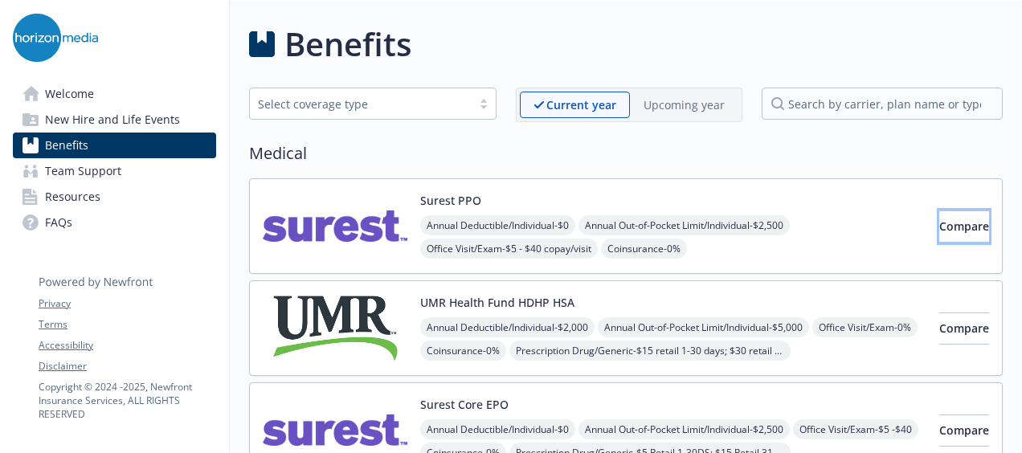
click at [939, 222] on span "Compare" at bounding box center [964, 226] width 50 height 15
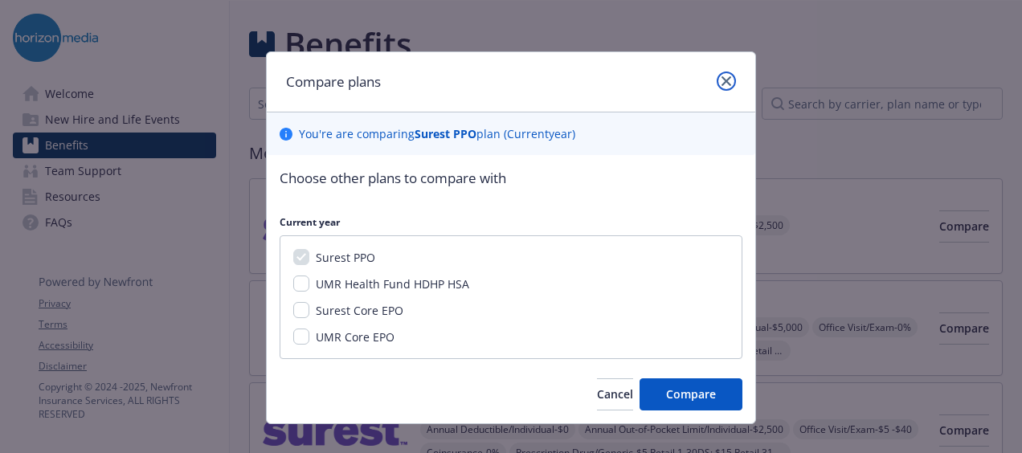
click at [723, 84] on icon "close" at bounding box center [726, 81] width 10 height 10
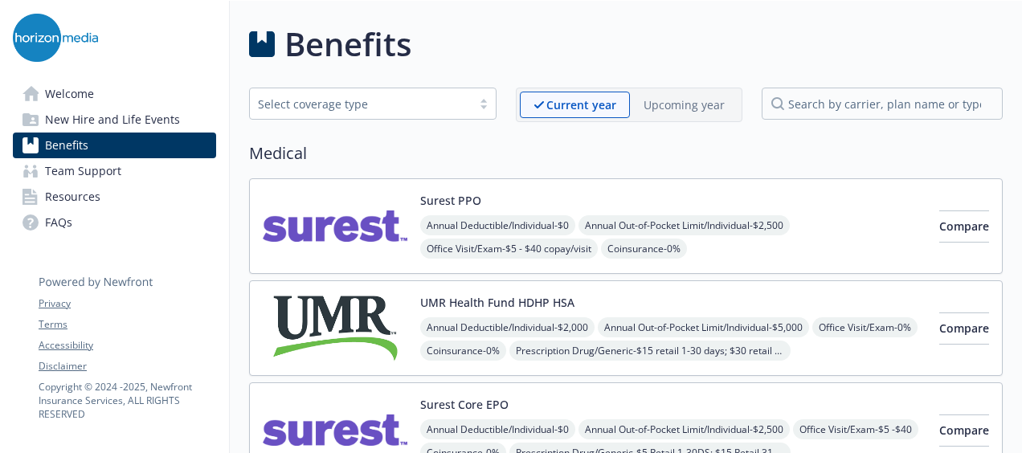
scroll to position [80, 0]
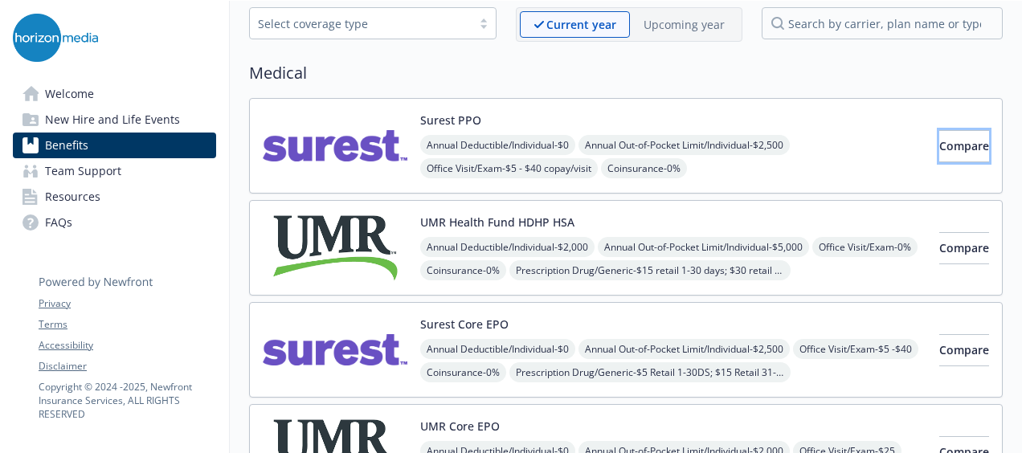
click at [939, 138] on span "Compare" at bounding box center [964, 145] width 50 height 15
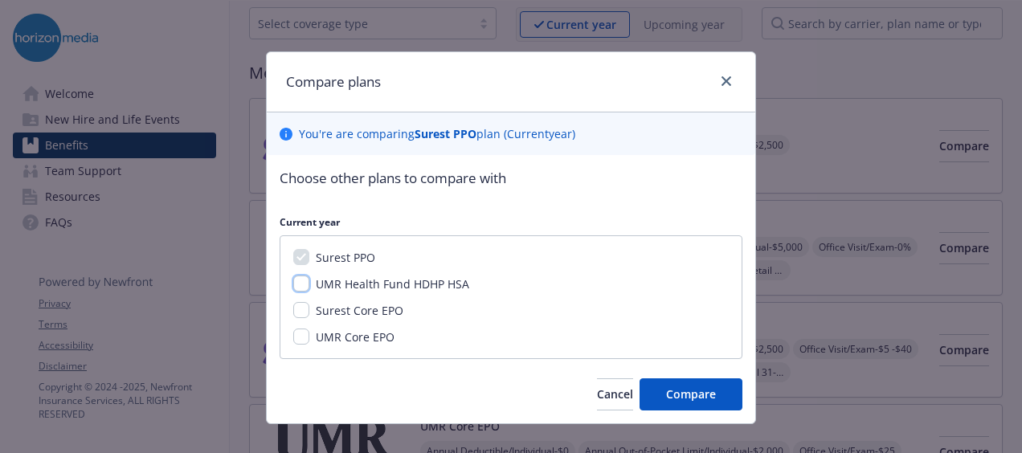
click at [294, 280] on input "UMR Health Fund HDHP HSA" at bounding box center [301, 284] width 16 height 16
checkbox input "true"
click at [295, 309] on input "Surest Core EPO" at bounding box center [301, 310] width 16 height 16
checkbox input "true"
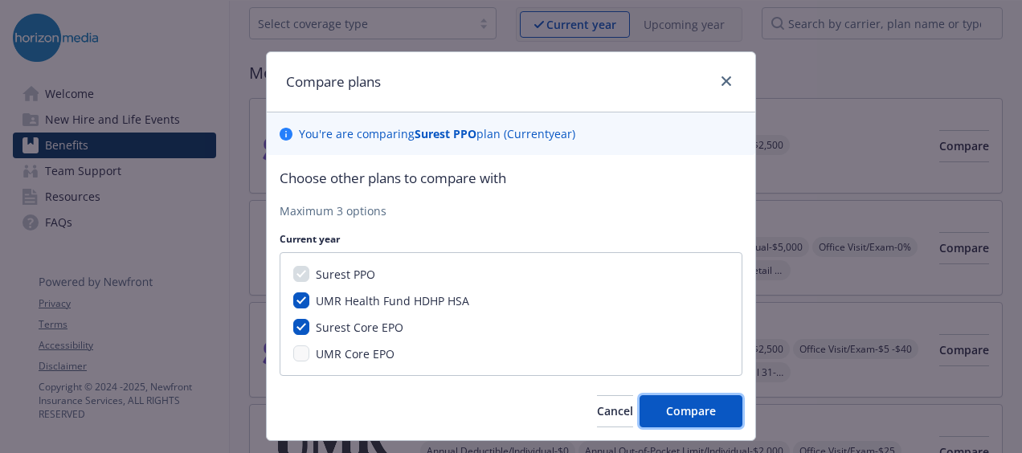
click at [684, 414] on span "Compare" at bounding box center [691, 410] width 50 height 15
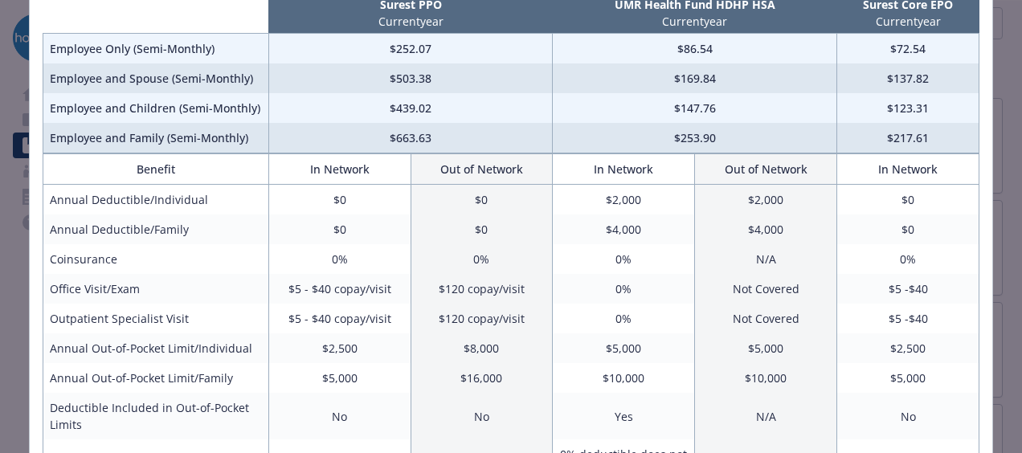
scroll to position [131, 0]
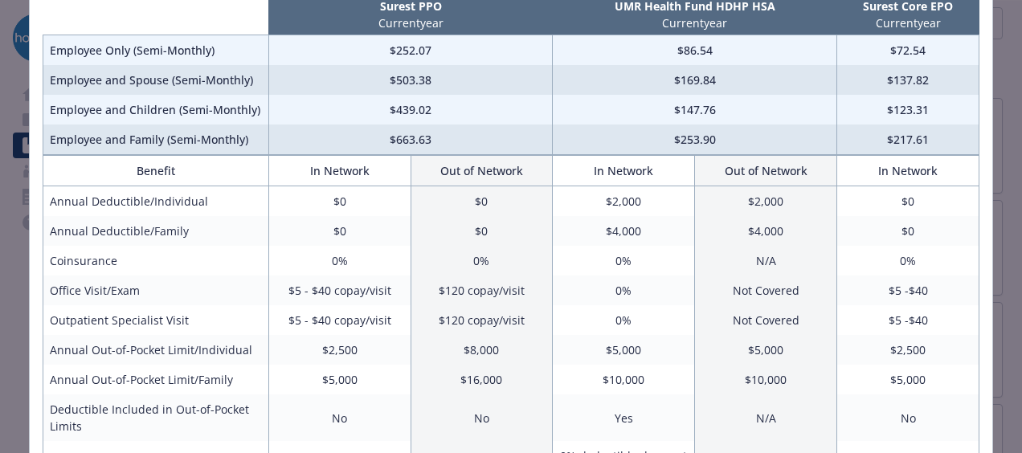
click at [649, 318] on td "0%" at bounding box center [624, 320] width 142 height 30
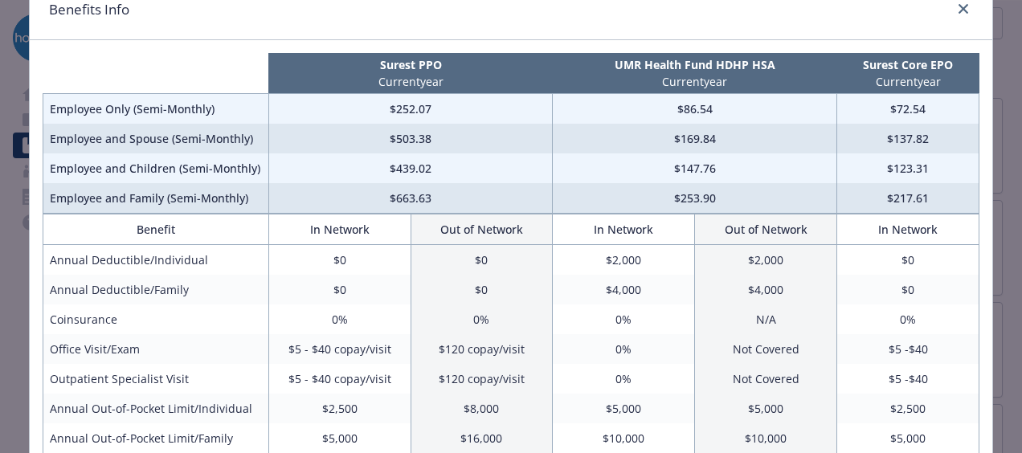
scroll to position [0, 0]
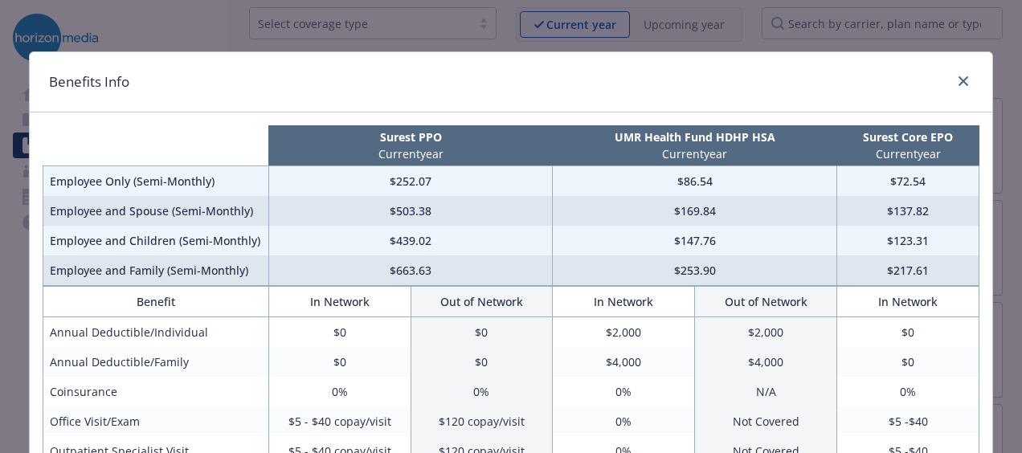
click at [14, 109] on div "Benefits Info Surest PPO Current year UMR Health Fund HDHP HSA Current year Sur…" at bounding box center [511, 226] width 1022 height 453
click at [30, 37] on div "Benefits Info Surest PPO Current year UMR Health Fund HDHP HSA Current year Sur…" at bounding box center [511, 226] width 1022 height 453
click at [954, 79] on link "close" at bounding box center [963, 81] width 19 height 19
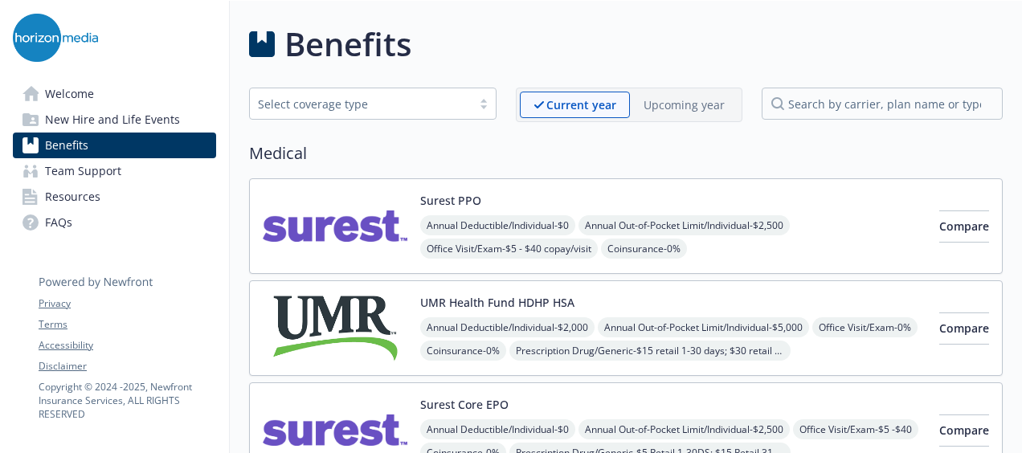
click at [802, 173] on div "Medical Surest PPO Annual Deductible/Individual - $0 Annual Out-of-Pocket Limit…" at bounding box center [626, 360] width 754 height 439
click at [341, 231] on img at bounding box center [335, 226] width 145 height 68
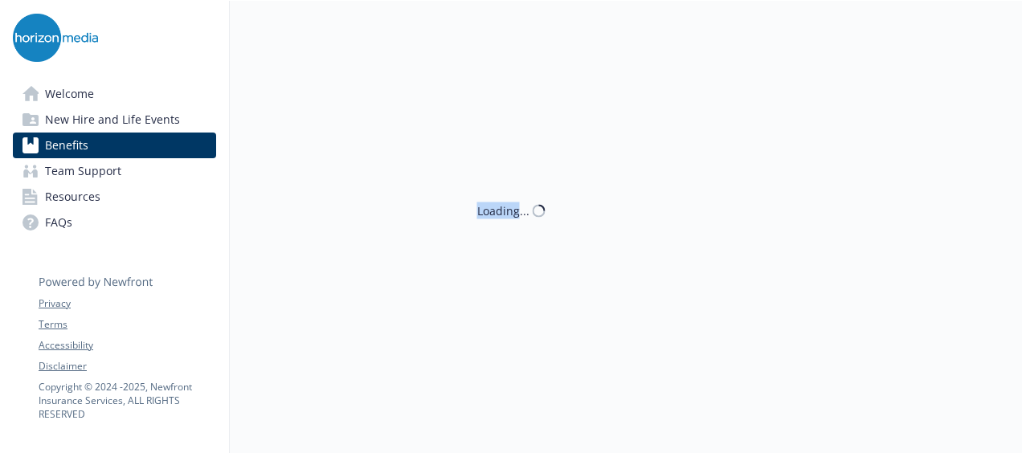
click at [341, 231] on div "Loading..." at bounding box center [626, 227] width 792 height 453
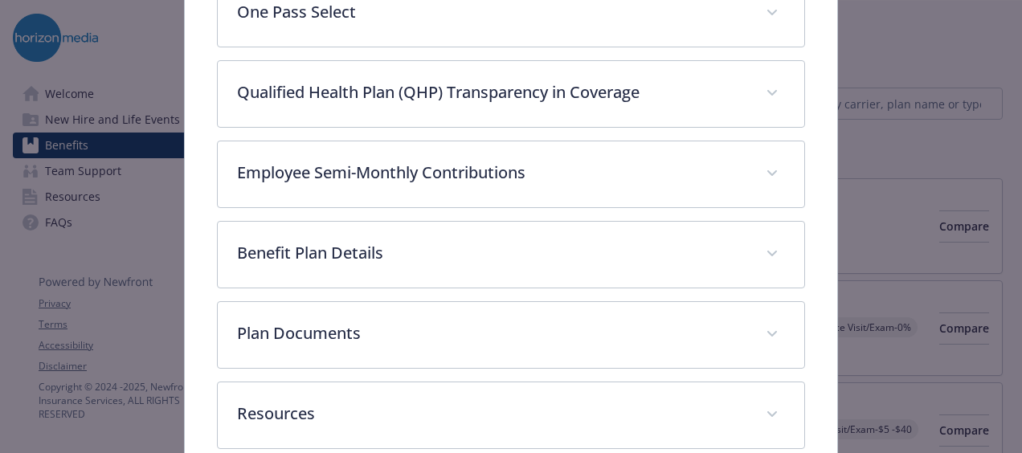
scroll to position [822, 0]
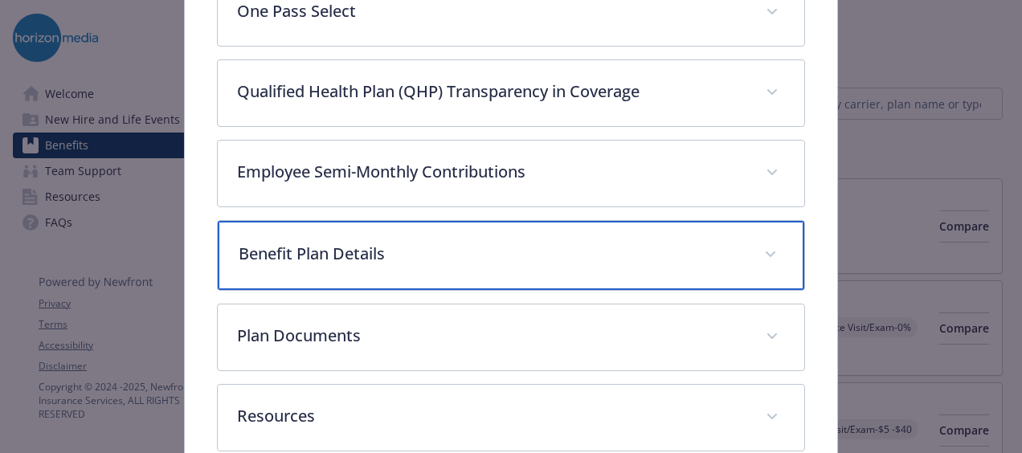
click at [384, 272] on div "Benefit Plan Details" at bounding box center [511, 255] width 586 height 69
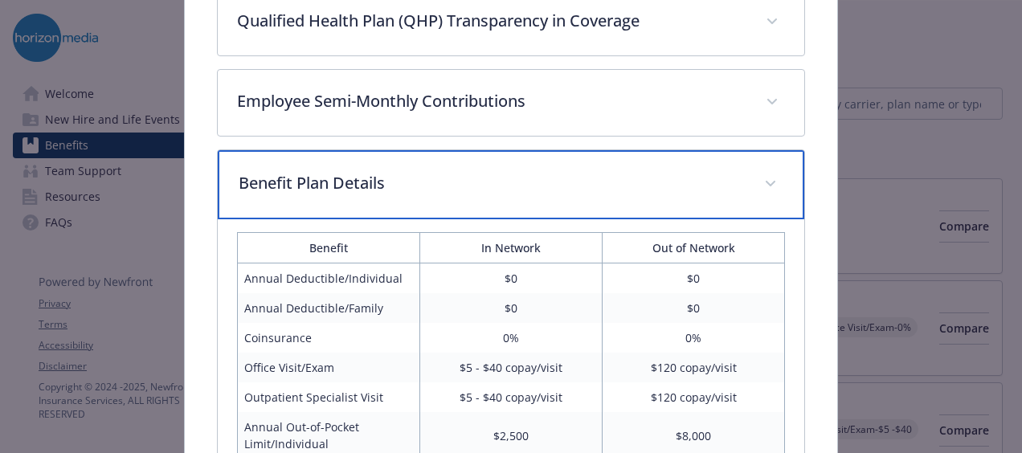
scroll to position [801, 0]
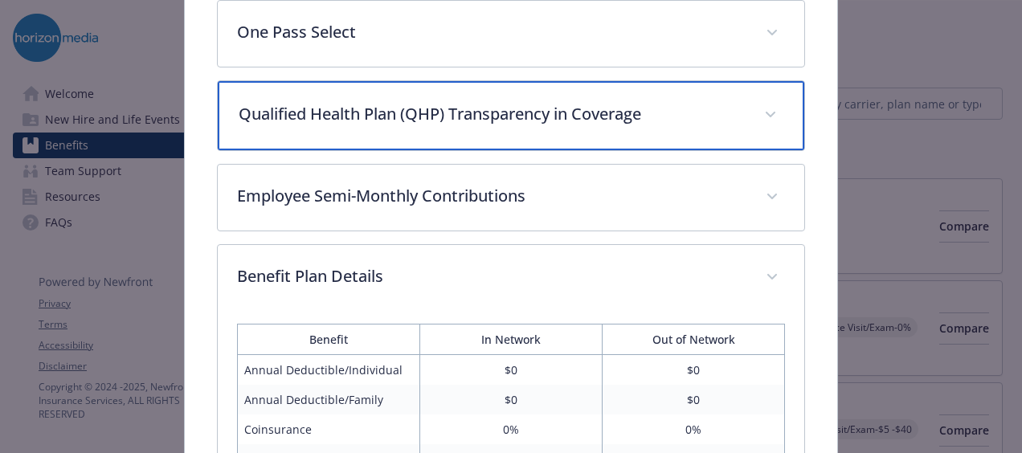
click at [453, 112] on p "Qualified Health Plan (QHP) Transparency in Coverage" at bounding box center [492, 114] width 506 height 24
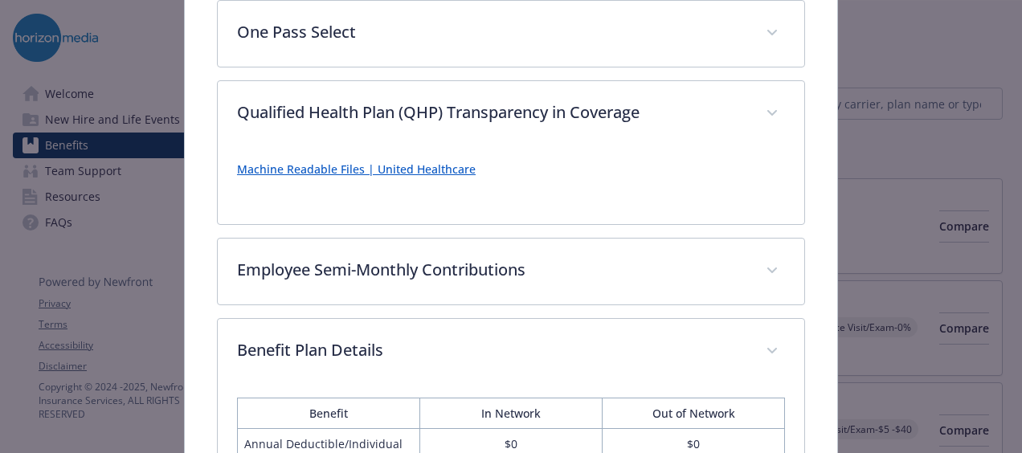
click at [386, 162] on link "Machine Readable Files | United Healthcare" at bounding box center [356, 168] width 239 height 15
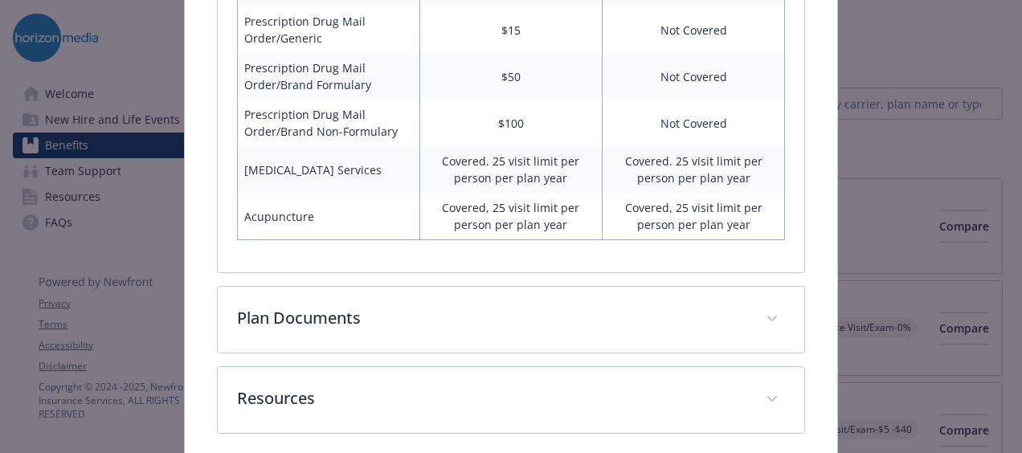
scroll to position [2005, 0]
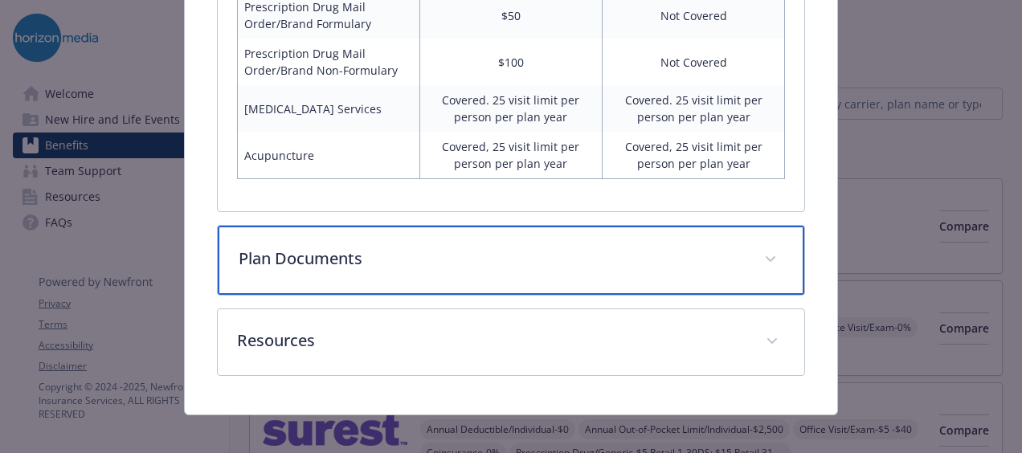
click at [590, 260] on div "Plan Documents" at bounding box center [511, 260] width 586 height 69
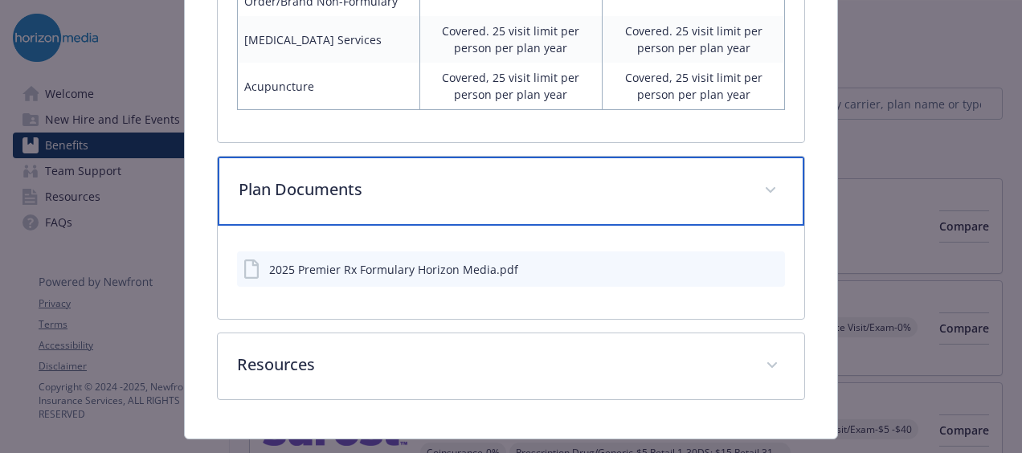
scroll to position [2081, 0]
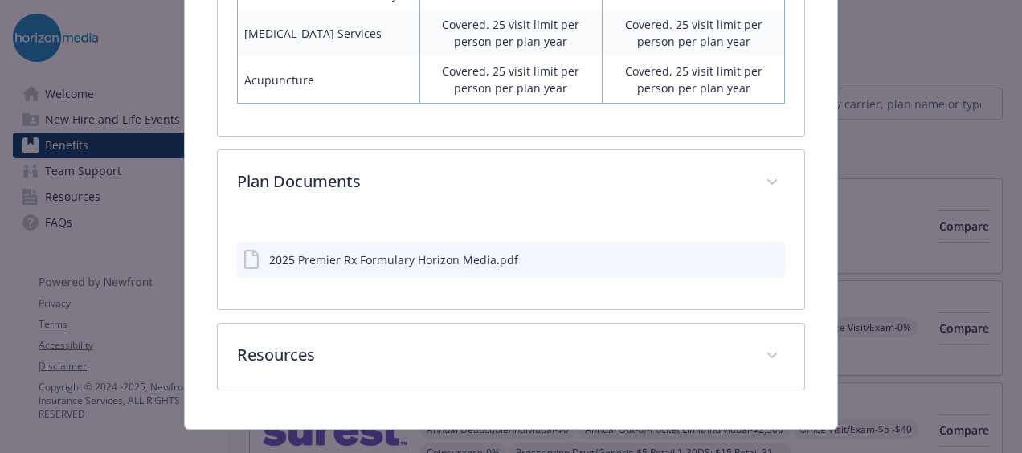
click at [455, 255] on div "2025 Premier Rx Formulary Horizon Media.pdf" at bounding box center [393, 259] width 249 height 17
click at [249, 250] on icon "details for plan Medical - Surest PPO - Medical PPO" at bounding box center [252, 259] width 19 height 19
click at [304, 251] on div "2025 Premier Rx Formulary Horizon Media.pdf" at bounding box center [393, 259] width 249 height 17
click at [457, 251] on div "2025 Premier Rx Formulary Horizon Media.pdf" at bounding box center [393, 259] width 249 height 17
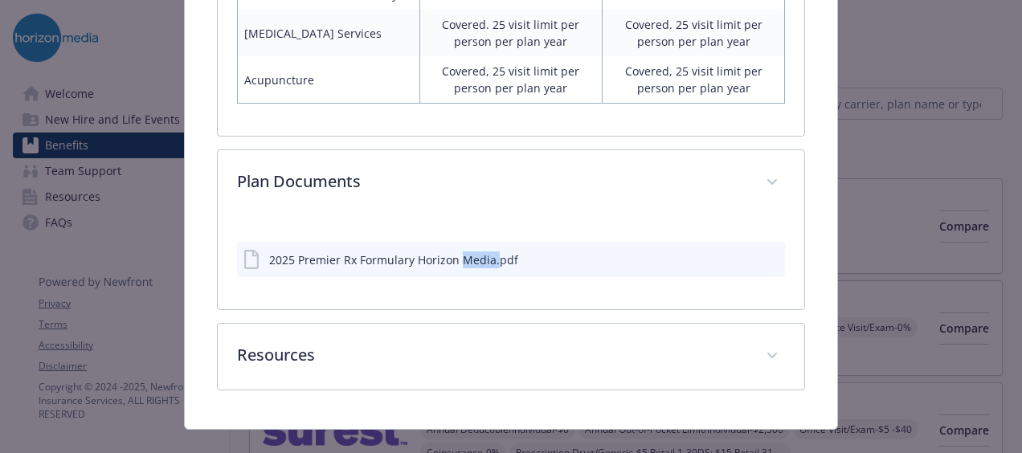
drag, startPoint x: 457, startPoint y: 251, endPoint x: 488, endPoint y: 248, distance: 30.6
click at [488, 251] on div "2025 Premier Rx Formulary Horizon Media.pdf" at bounding box center [393, 259] width 249 height 17
drag, startPoint x: 488, startPoint y: 248, endPoint x: 498, endPoint y: 248, distance: 10.4
click at [498, 251] on div "2025 Premier Rx Formulary Horizon Media.pdf" at bounding box center [393, 259] width 249 height 17
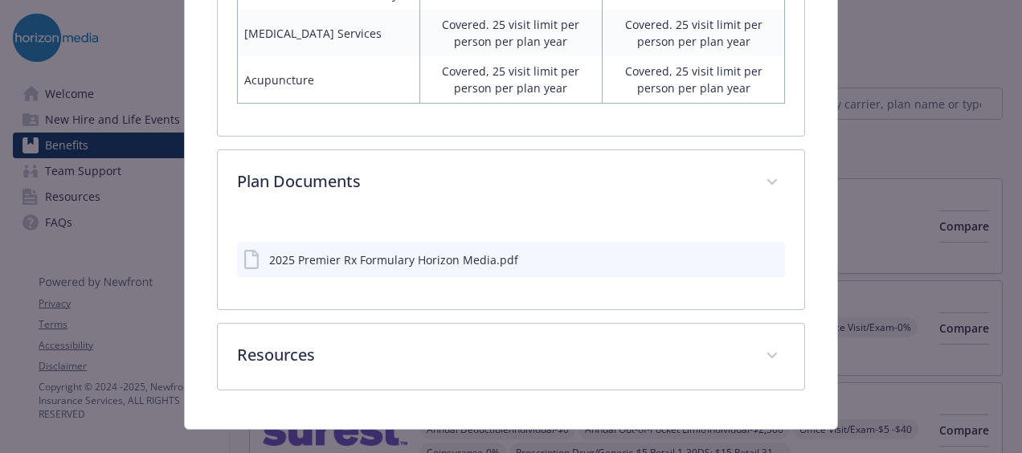
drag, startPoint x: 498, startPoint y: 248, endPoint x: 373, endPoint y: 245, distance: 125.4
click at [373, 251] on div "2025 Premier Rx Formulary Horizon Media.pdf" at bounding box center [393, 259] width 249 height 17
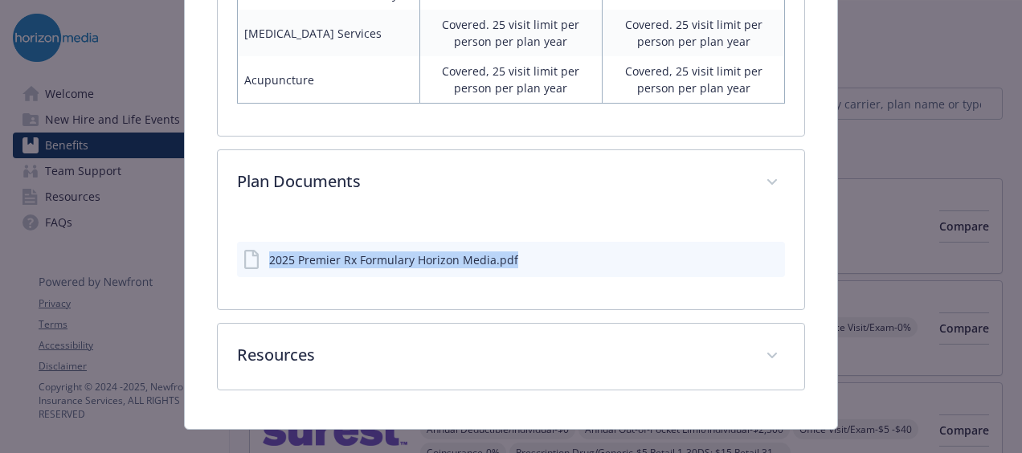
click at [373, 251] on div "2025 Premier Rx Formulary Horizon Media.pdf" at bounding box center [393, 259] width 249 height 17
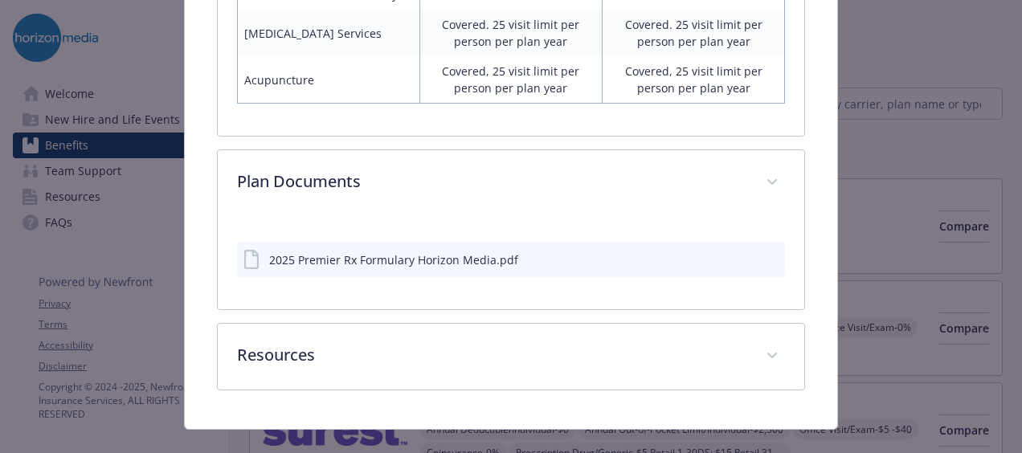
drag, startPoint x: 373, startPoint y: 245, endPoint x: 265, endPoint y: 216, distance: 111.5
click at [265, 216] on div "2025 Premier Rx Formulary Horizon Media.pdf" at bounding box center [511, 253] width 548 height 74
click at [244, 252] on icon "details for plan Medical - Surest PPO - Medical PPO" at bounding box center [252, 259] width 19 height 19
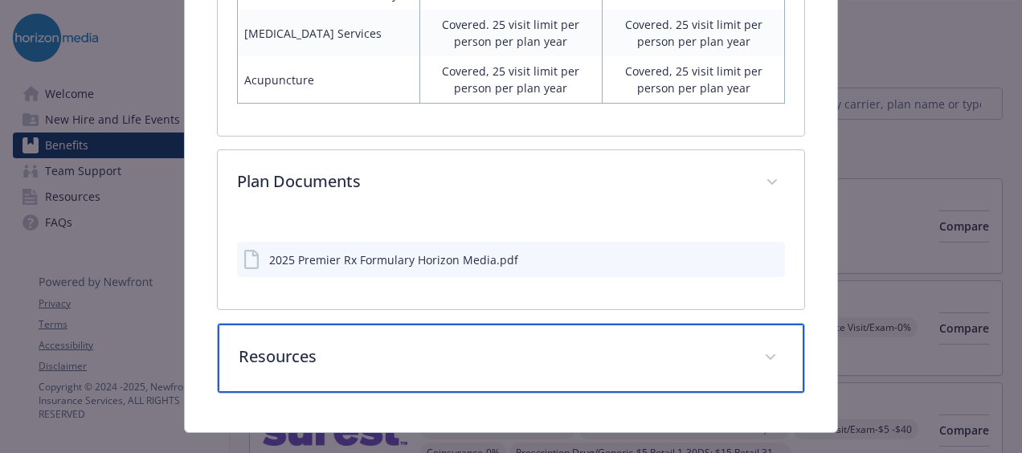
click at [312, 347] on p "Resources" at bounding box center [492, 357] width 506 height 24
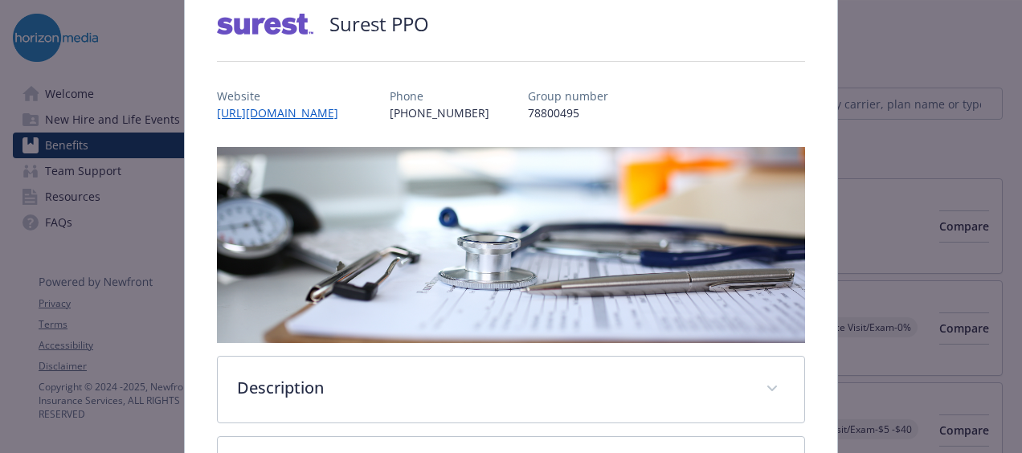
scroll to position [0, 0]
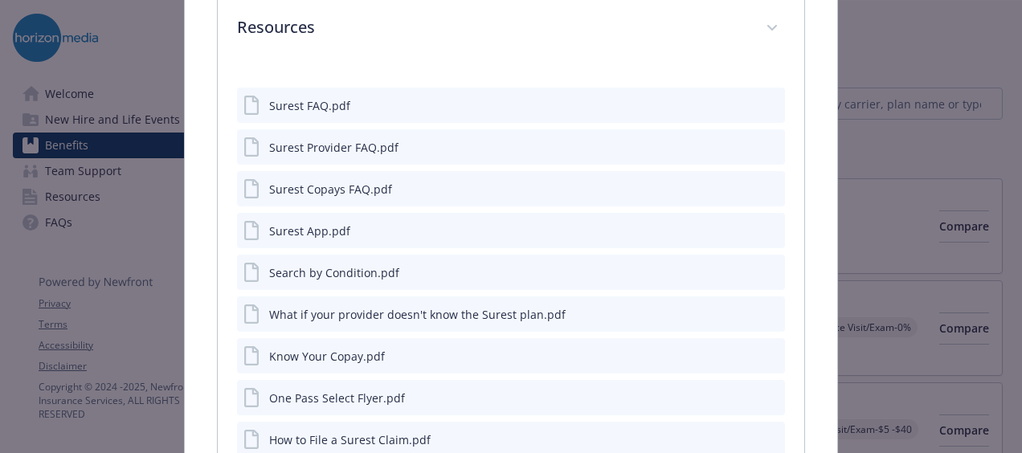
scroll to position [2404, 0]
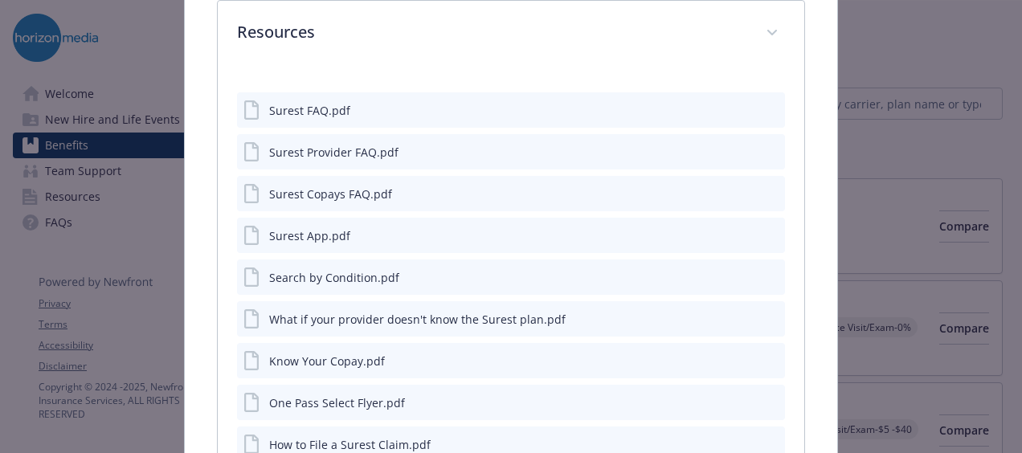
click at [291, 186] on div "Surest Copays FAQ.pdf" at bounding box center [330, 194] width 123 height 17
click at [308, 186] on div "Surest Copays FAQ.pdf" at bounding box center [330, 194] width 123 height 17
click at [317, 186] on div "Surest Copays FAQ.pdf" at bounding box center [330, 194] width 123 height 17
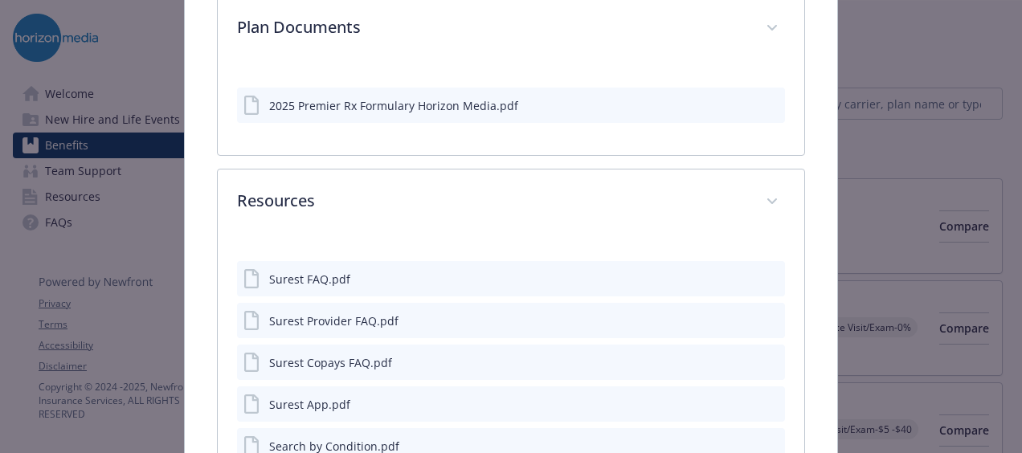
scroll to position [2235, 0]
click at [297, 97] on div "2025 Premier Rx Formulary Horizon Media.pdf" at bounding box center [393, 105] width 249 height 17
click at [303, 98] on div "2025 Premier Rx Formulary Horizon Media.pdf" at bounding box center [393, 105] width 249 height 17
click at [305, 97] on div "2025 Premier Rx Formulary Horizon Media.pdf" at bounding box center [393, 105] width 249 height 17
click at [283, 97] on div "2025 Premier Rx Formulary Horizon Media.pdf" at bounding box center [393, 105] width 249 height 17
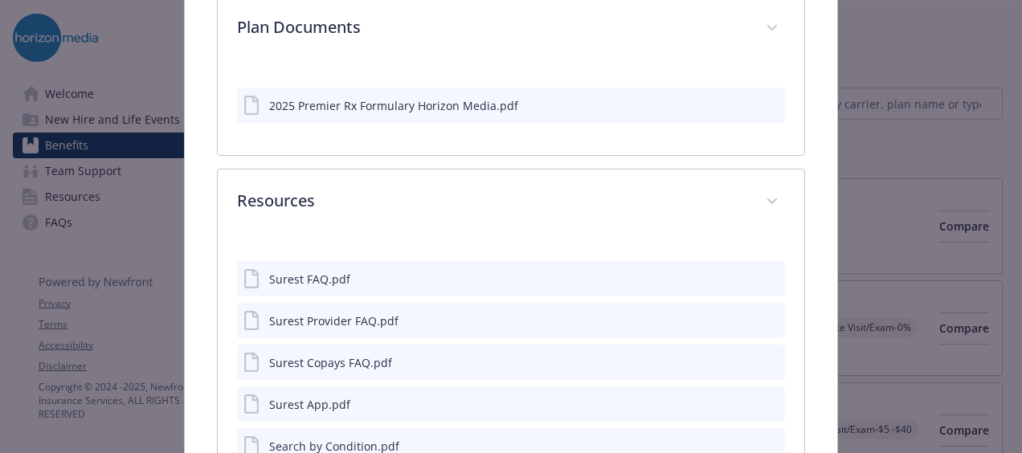
click at [249, 96] on icon "details for plan Medical - Surest PPO - Medical PPO" at bounding box center [252, 105] width 19 height 19
click at [329, 104] on div "2025 Premier Rx Formulary Horizon Media.pdf" at bounding box center [380, 105] width 275 height 19
click at [345, 97] on div "2025 Premier Rx Formulary Horizon Media.pdf" at bounding box center [393, 105] width 249 height 17
click at [318, 97] on div "2025 Premier Rx Formulary Horizon Media.pdf" at bounding box center [393, 105] width 249 height 17
click at [309, 97] on div "2025 Premier Rx Formulary Horizon Media.pdf" at bounding box center [393, 105] width 249 height 17
